Goal: Navigation & Orientation: Go to known website

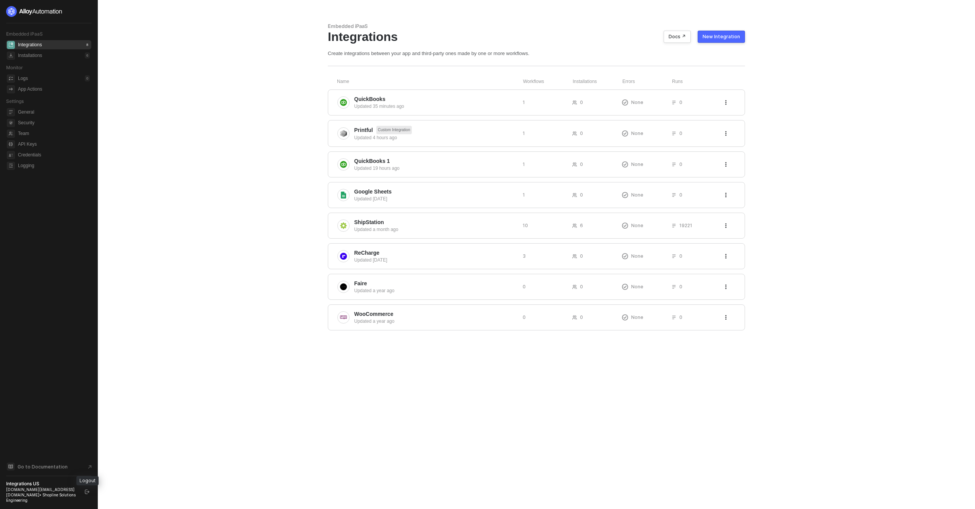
click at [85, 494] on icon "logout" at bounding box center [87, 491] width 5 height 5
